Goal: Information Seeking & Learning: Learn about a topic

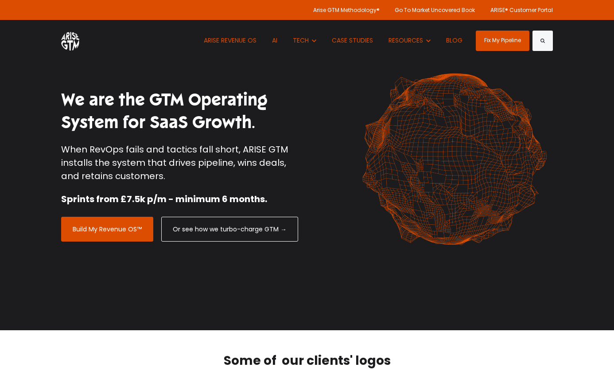
click at [356, 269] on div "We are the GTM Operating System for SaaS Growth. When RevOps fails and tactics …" at bounding box center [307, 165] width 492 height 330
click at [246, 40] on link "ARISE REVENUE OS" at bounding box center [230, 40] width 66 height 41
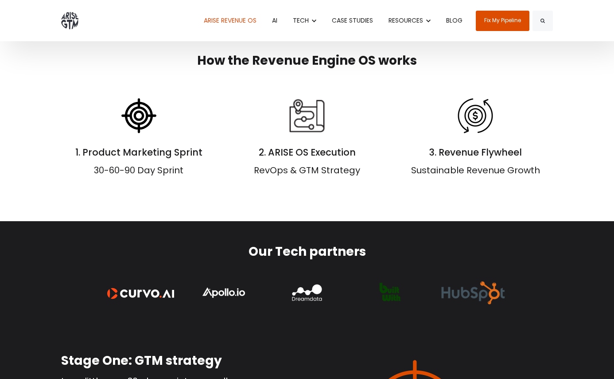
scroll to position [528, 0]
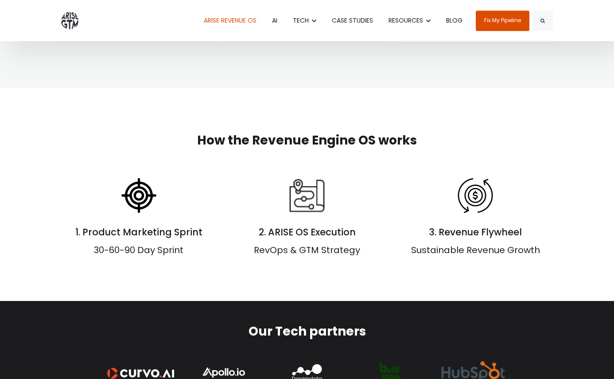
click at [274, 20] on link "AI" at bounding box center [274, 20] width 19 height 41
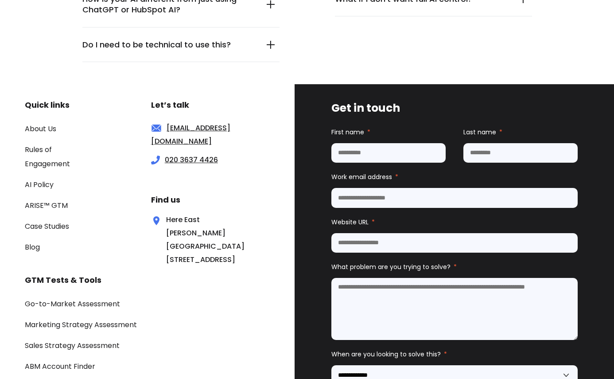
scroll to position [2952, 0]
